Goal: Task Accomplishment & Management: Use online tool/utility

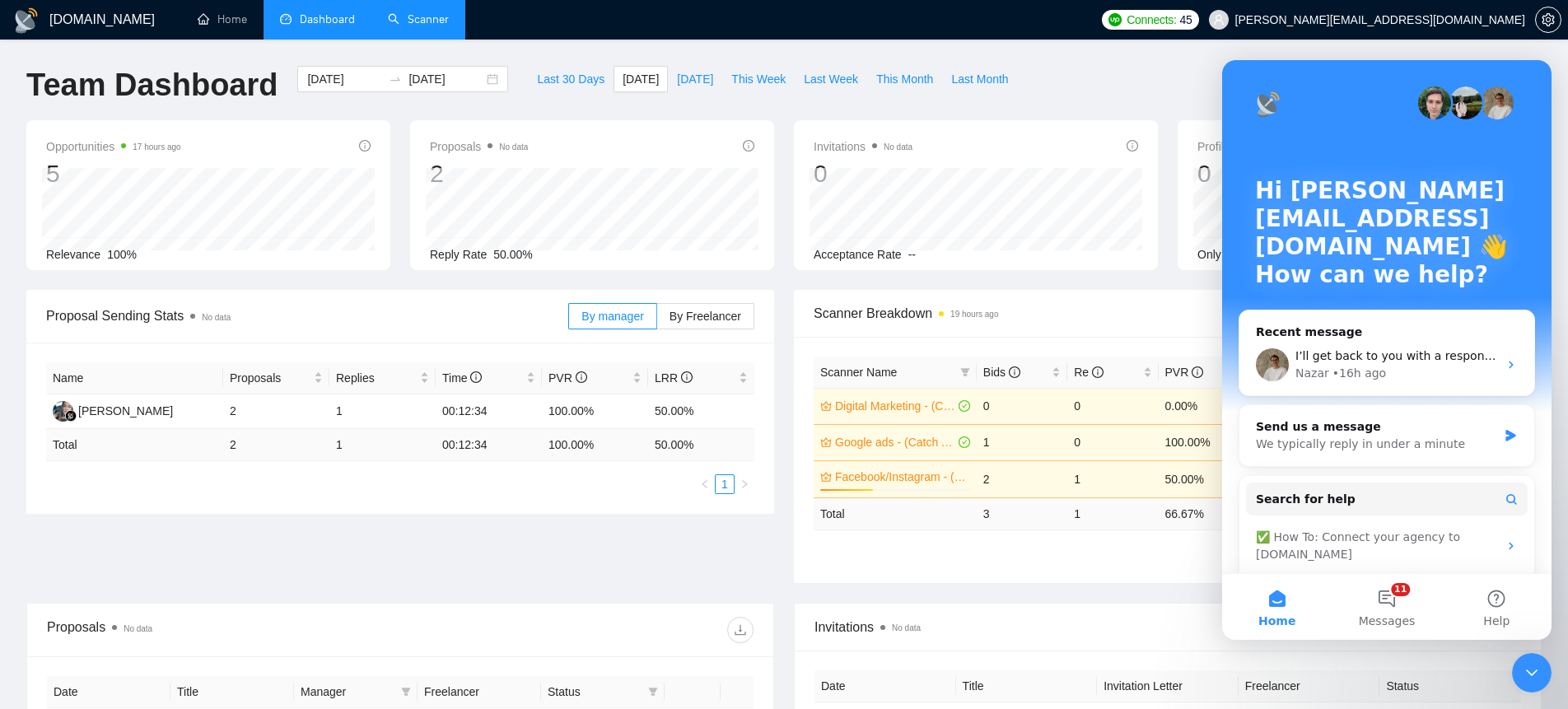
click at [425, 26] on link "Scanner" at bounding box center [418, 19] width 61 height 14
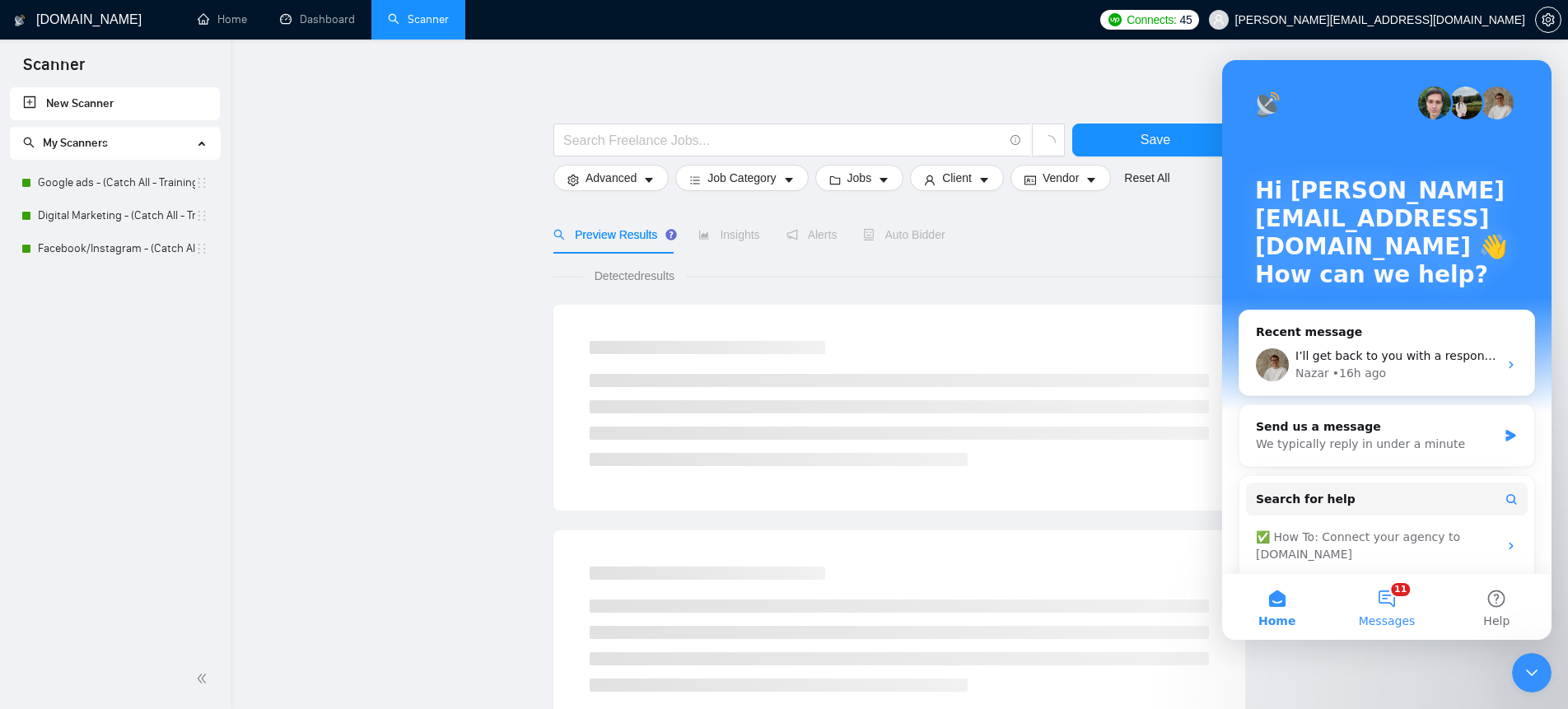
click at [1387, 602] on button "11 Messages" at bounding box center [1386, 607] width 110 height 66
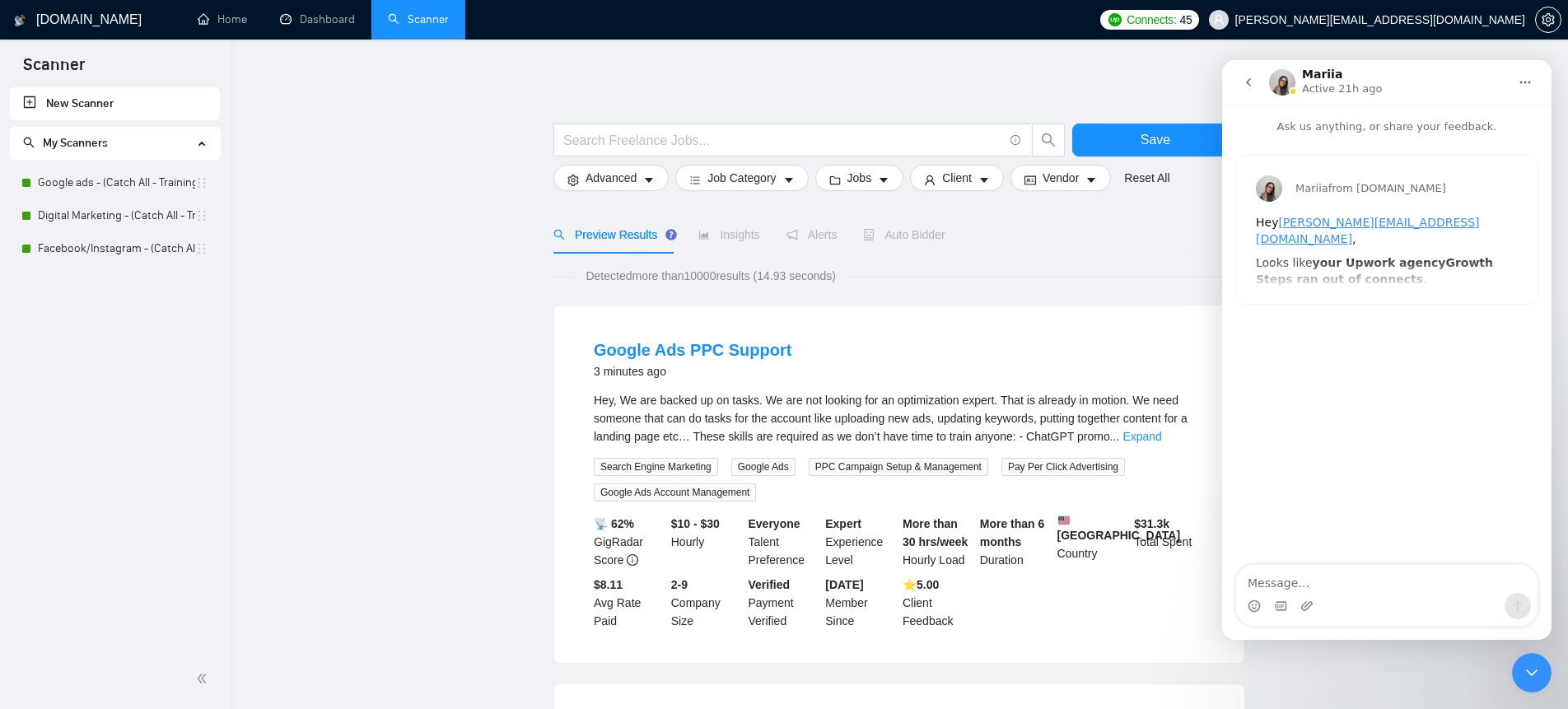
click at [1254, 81] on icon "go back" at bounding box center [1248, 83] width 13 height 13
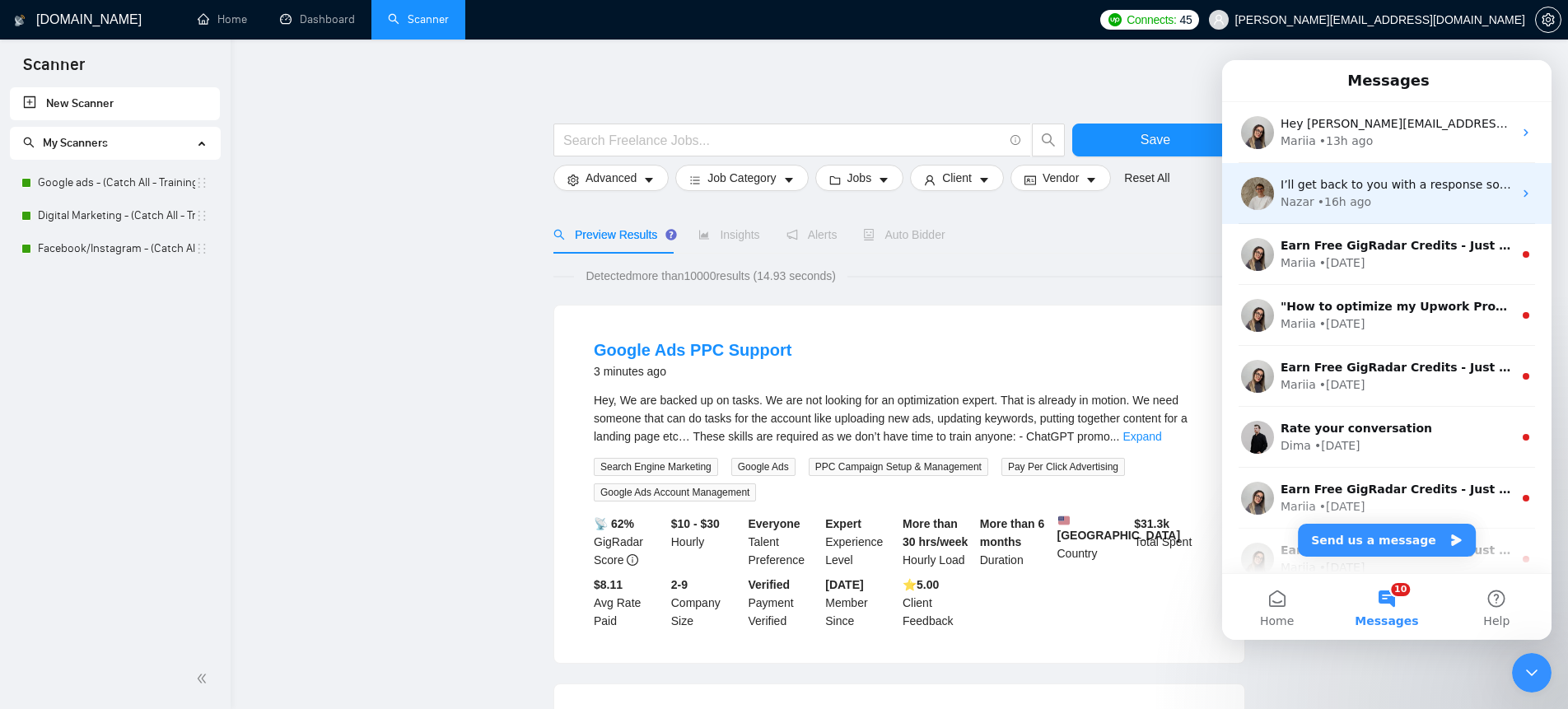
click at [1387, 195] on div "Nazar • 16h ago" at bounding box center [1396, 202] width 232 height 17
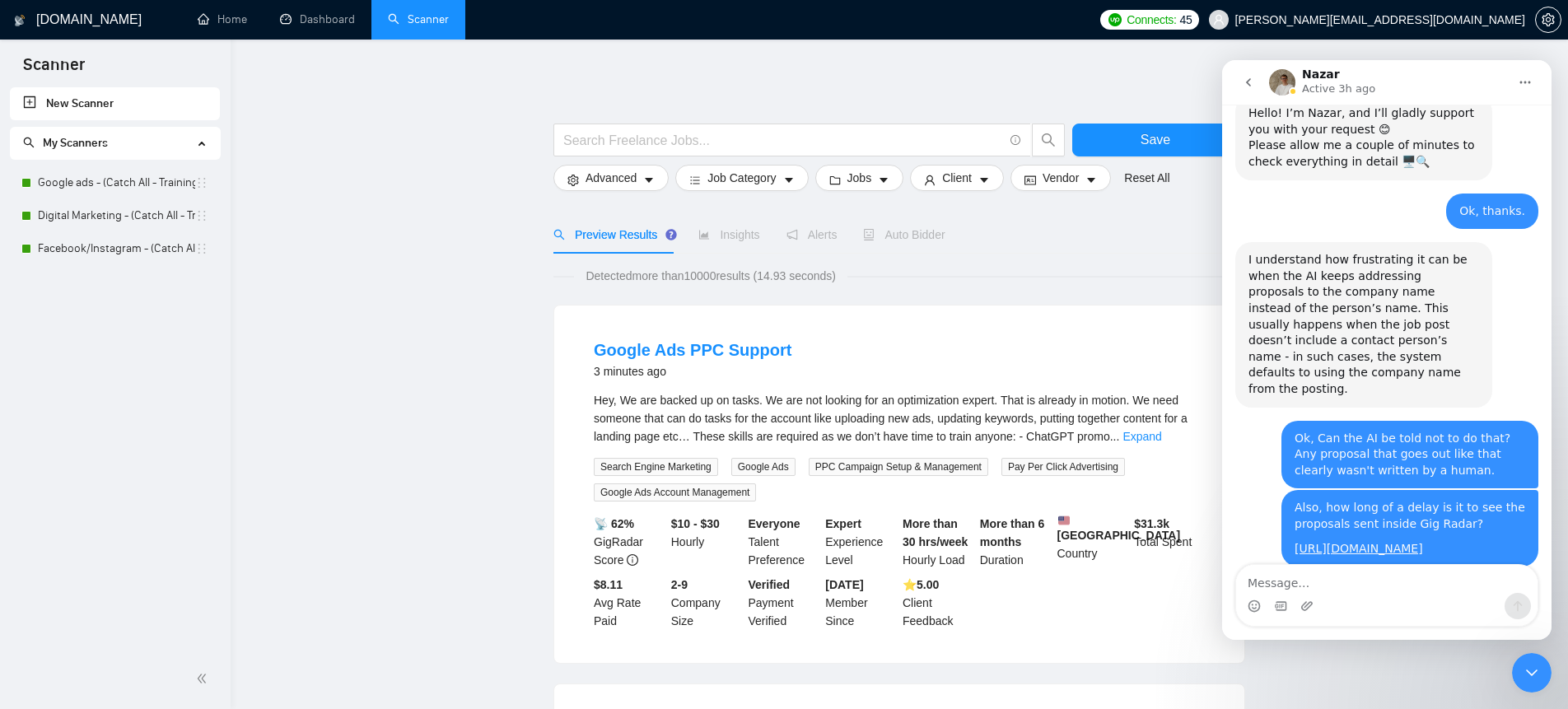
scroll to position [822, 0]
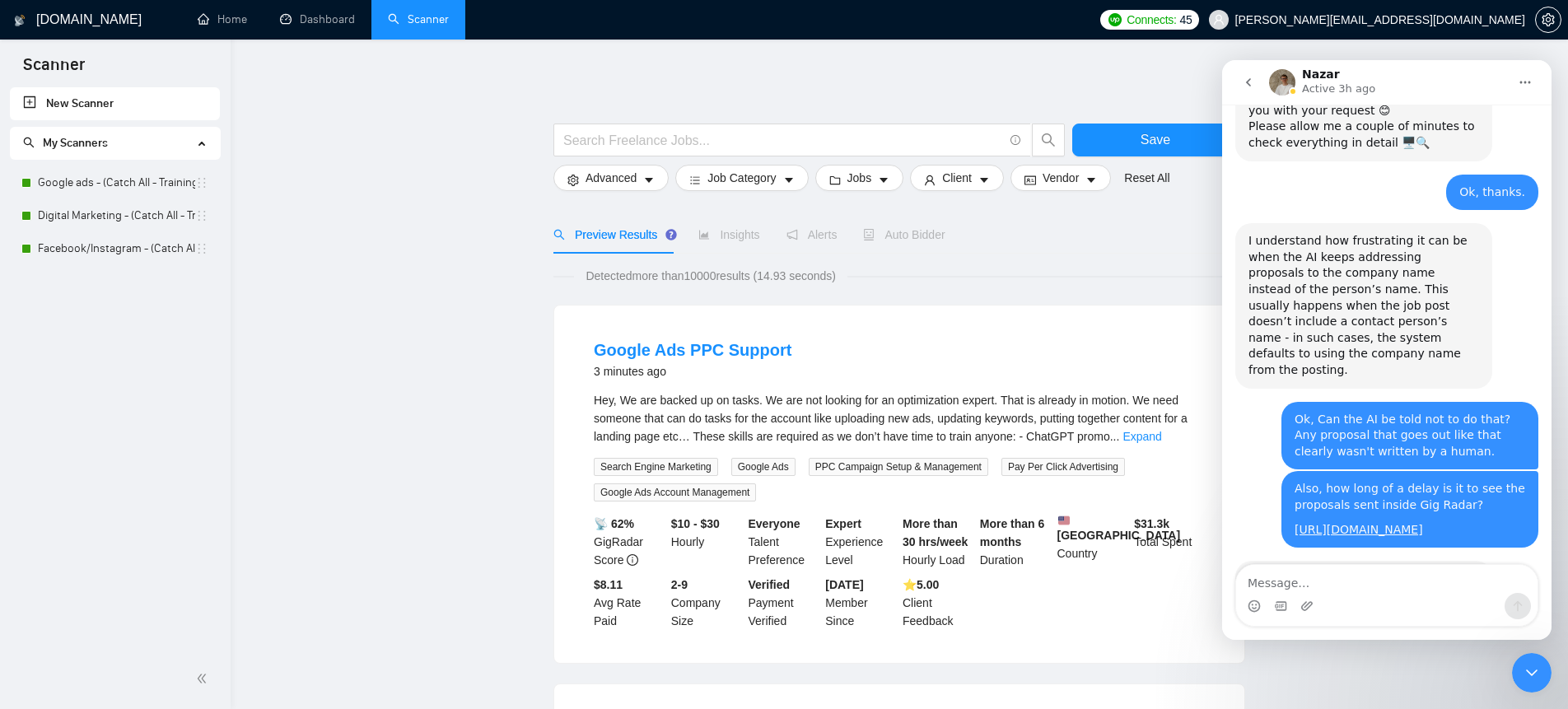
click at [1531, 674] on icon "Close Intercom Messenger" at bounding box center [1532, 673] width 12 height 7
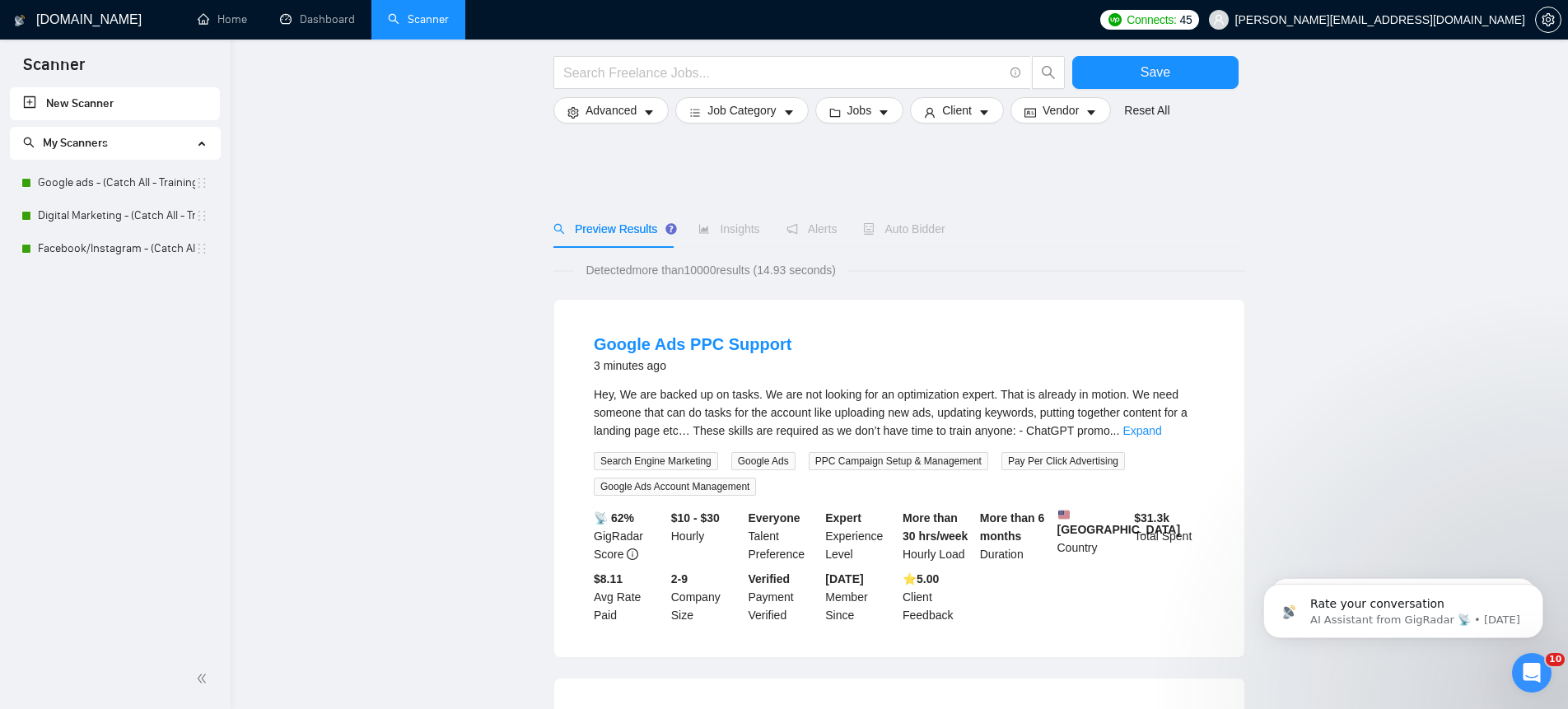
scroll to position [0, 0]
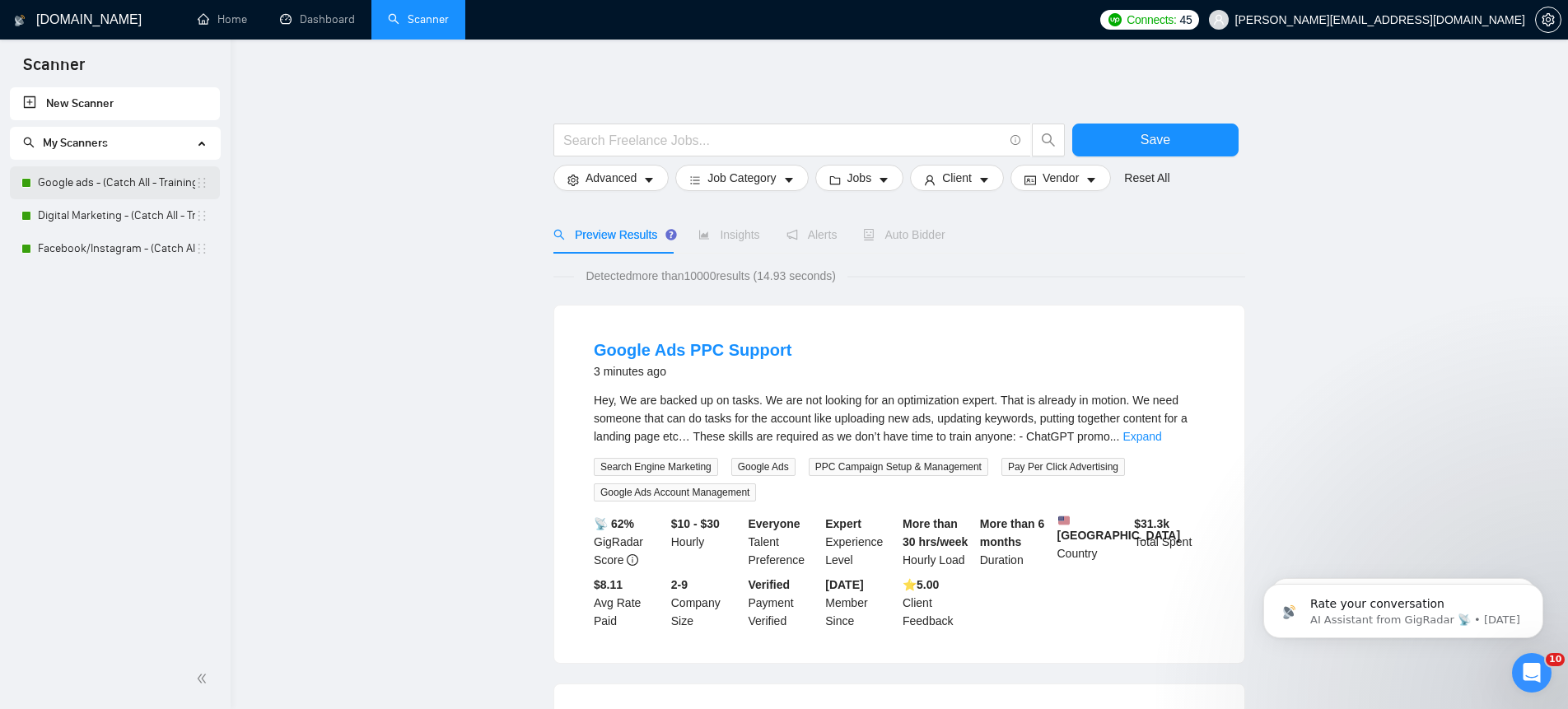
click at [105, 178] on link "Google ads - (Catch All - Training) - $75" at bounding box center [116, 183] width 157 height 33
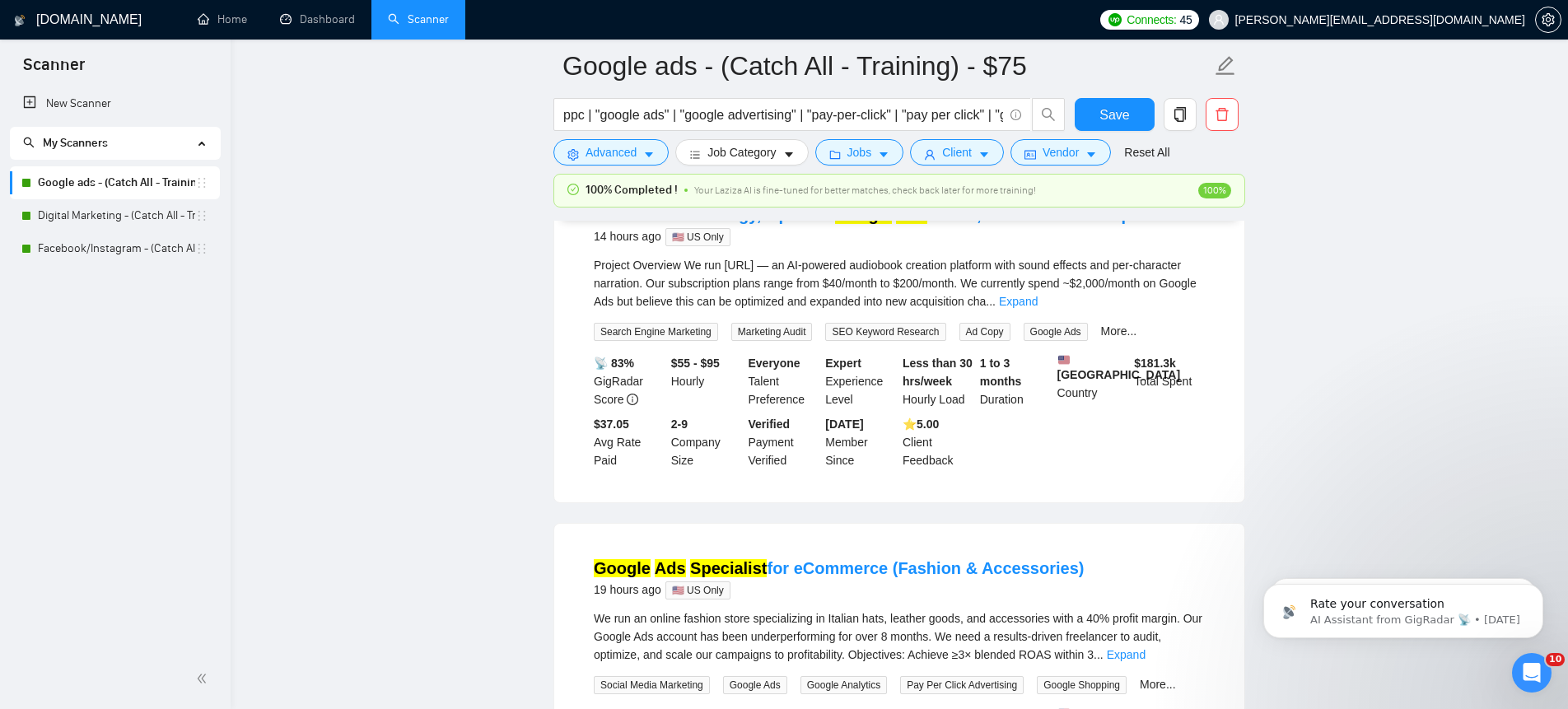
scroll to position [560, 0]
click at [786, 226] on link "Redefine Ad strategy, Optimize Google Ads funnel, scale to other ad platforms." at bounding box center [897, 217] width 607 height 18
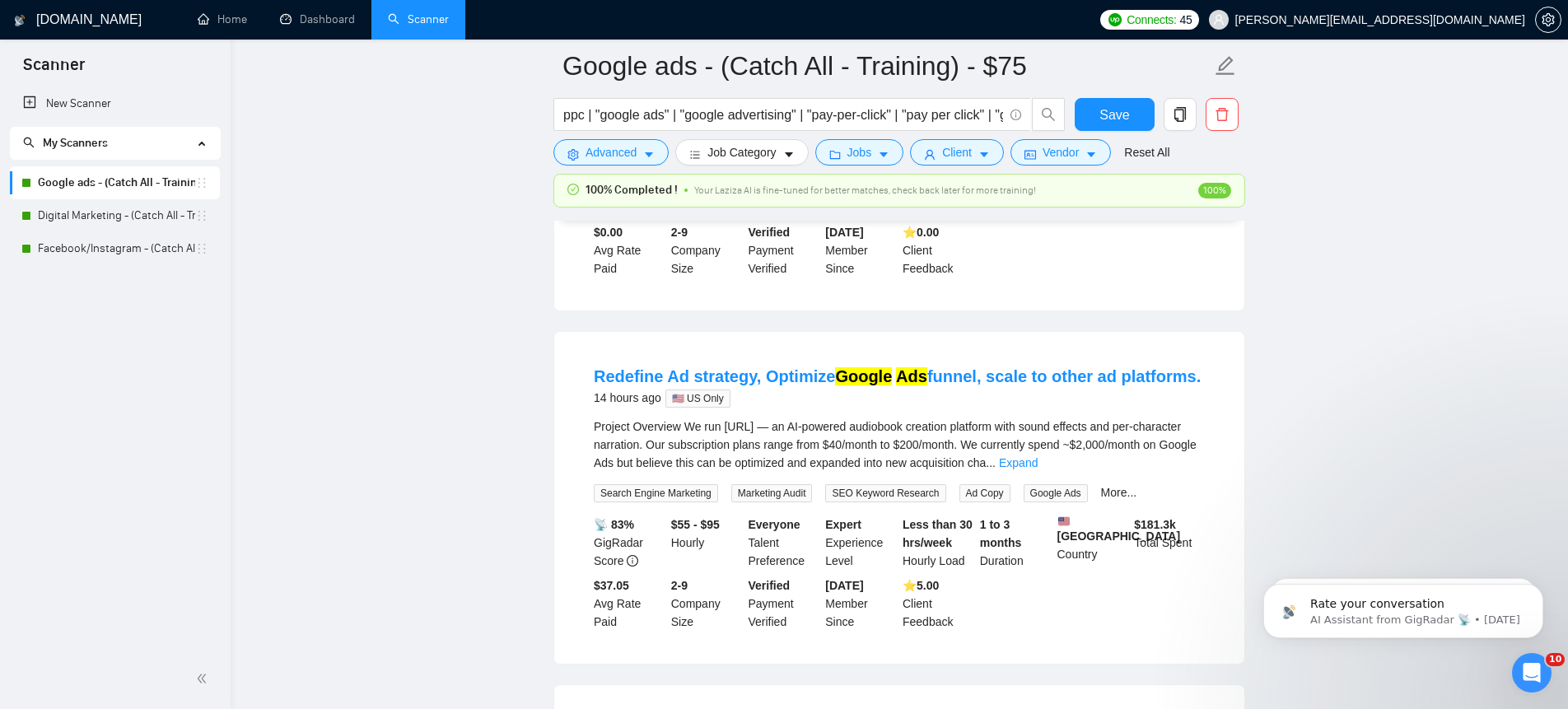
scroll to position [403, 0]
